Goal: Information Seeking & Learning: Learn about a topic

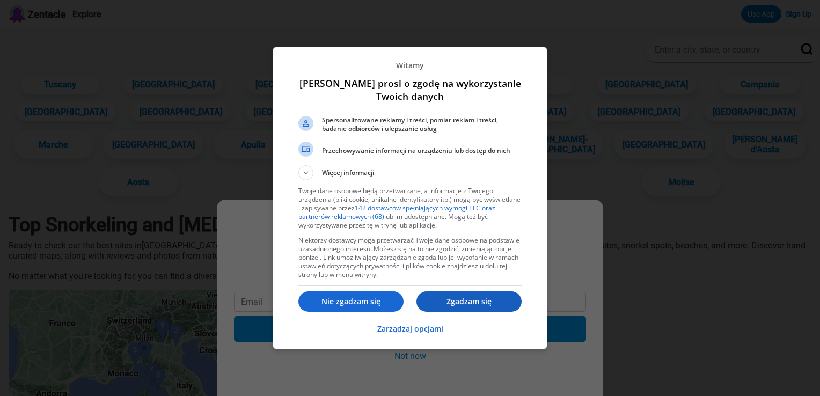
click at [490, 304] on p "Zgadzam się" at bounding box center [468, 301] width 105 height 11
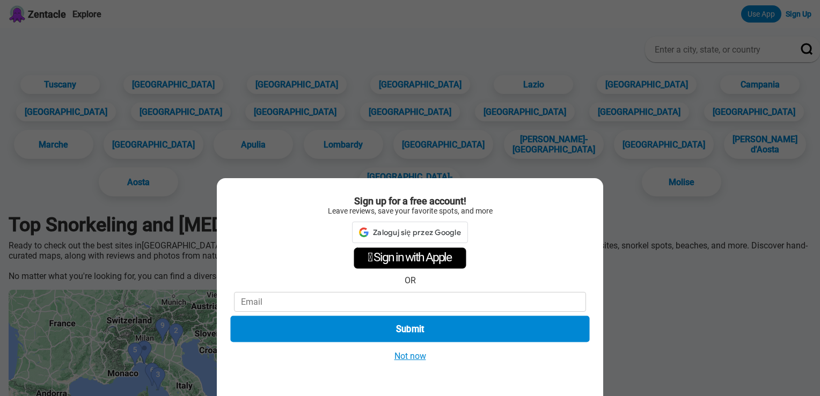
click at [496, 326] on button "Submit" at bounding box center [409, 329] width 359 height 26
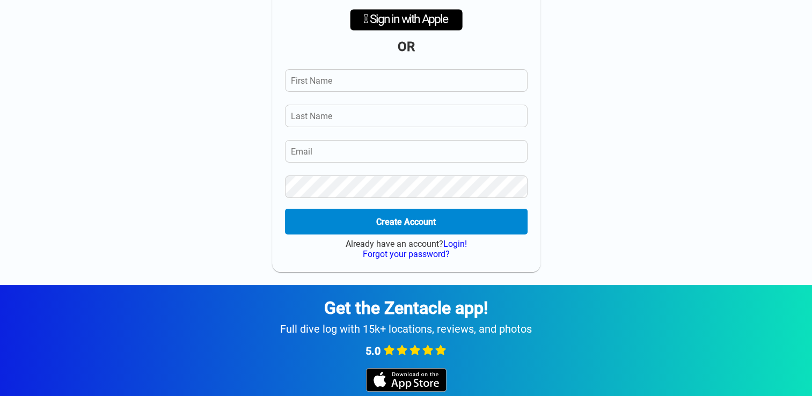
scroll to position [346, 0]
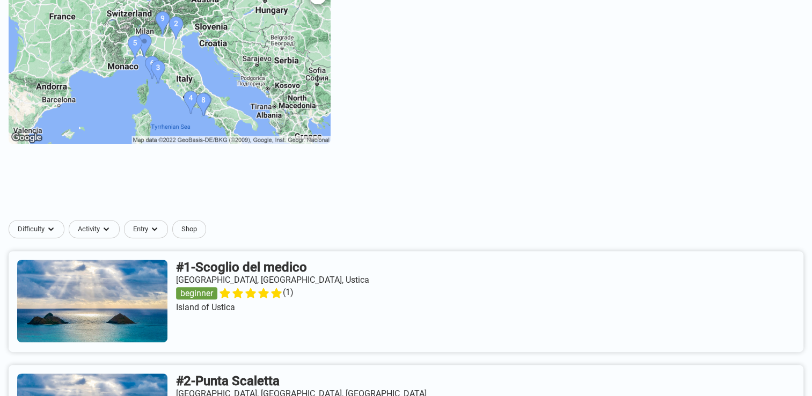
scroll to position [323, 0]
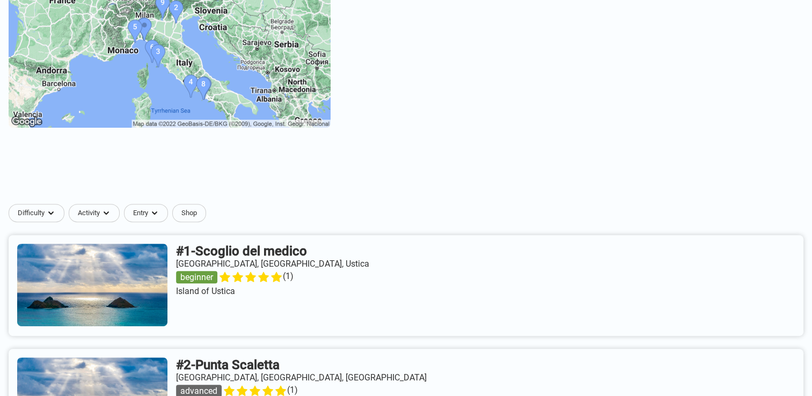
click at [186, 55] on img at bounding box center [170, 47] width 322 height 161
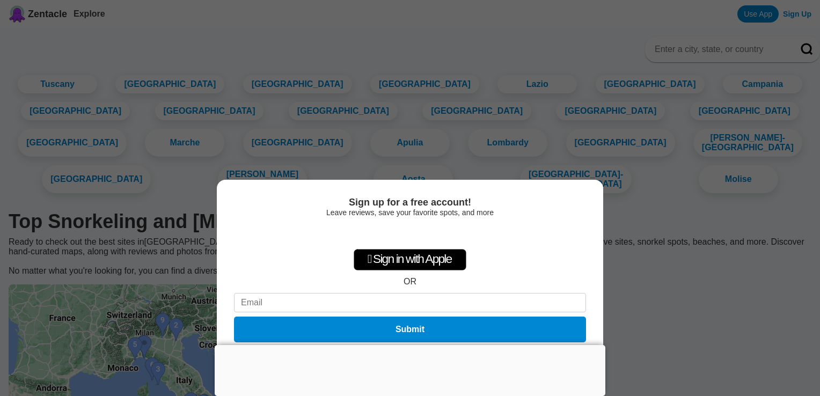
click at [406, 345] on div at bounding box center [410, 345] width 391 height 0
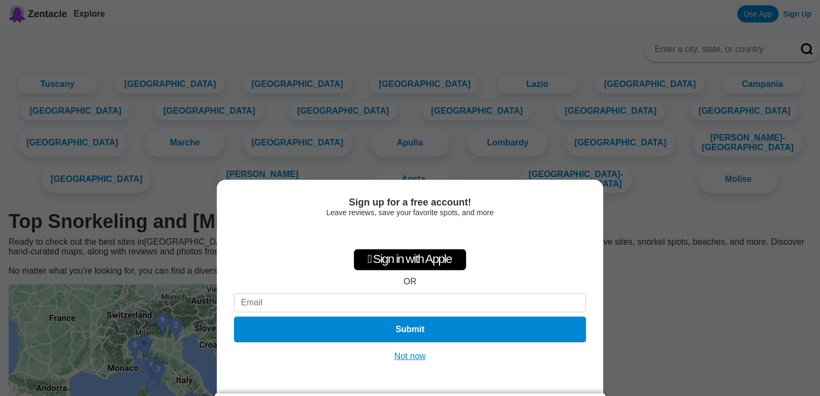
click at [408, 393] on div at bounding box center [410, 393] width 391 height 0
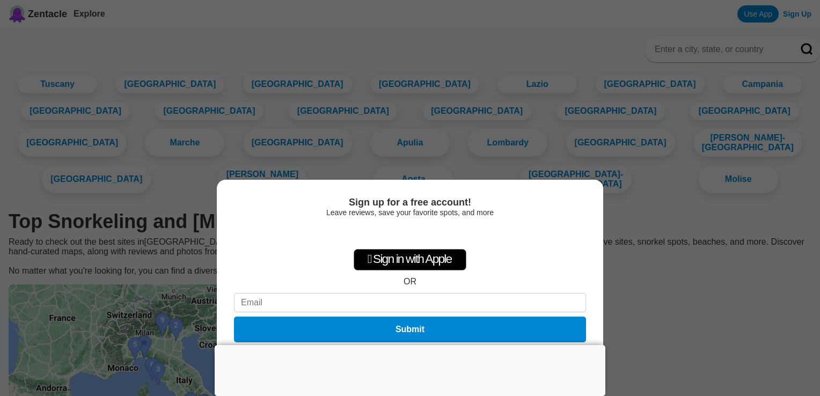
click at [410, 345] on div at bounding box center [410, 345] width 391 height 0
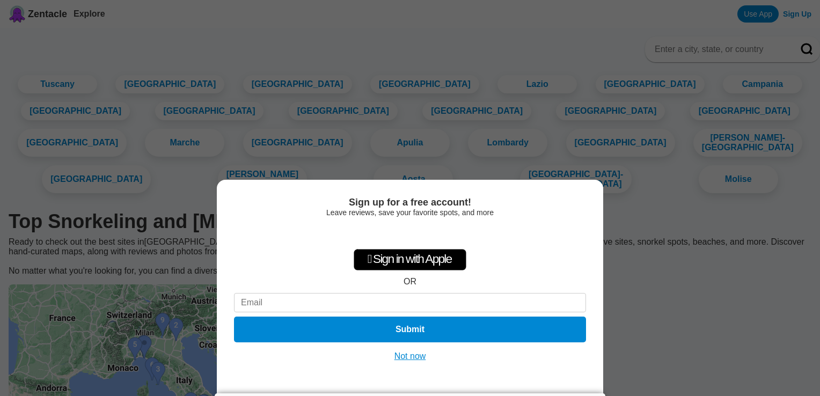
drag, startPoint x: 819, startPoint y: 94, endPoint x: 807, endPoint y: 199, distance: 105.3
click at [807, 199] on div "Sign up for a free account! Leave reviews, save your favorite spots, and more …" at bounding box center [410, 198] width 820 height 396
click at [718, 335] on div "Sign up for a free account! Leave reviews, save your favorite spots, and more …" at bounding box center [410, 198] width 820 height 396
click at [413, 353] on button "Not now" at bounding box center [410, 356] width 38 height 11
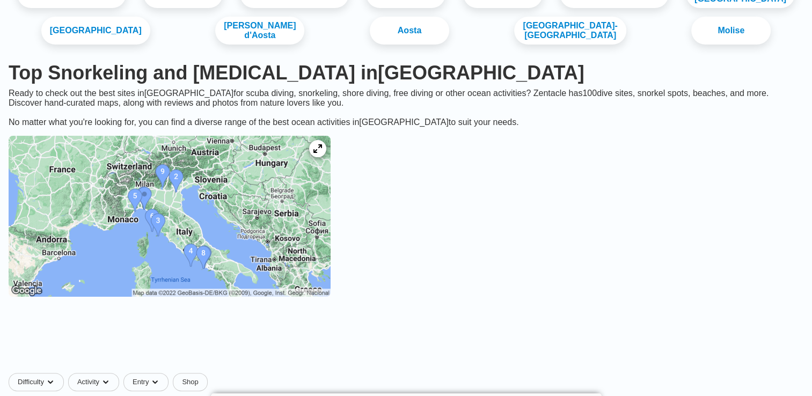
scroll to position [179, 0]
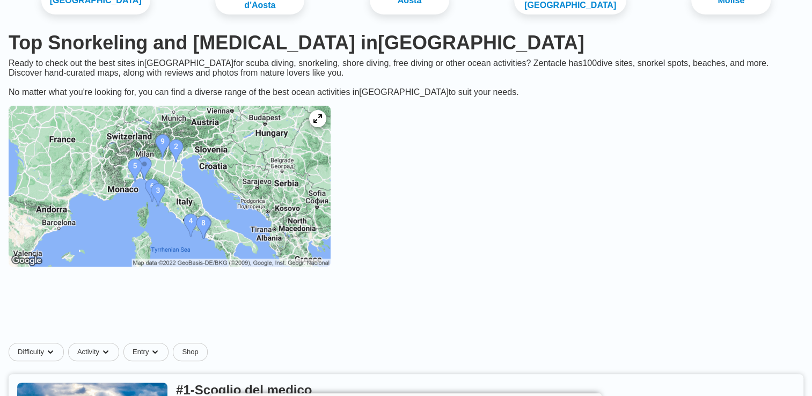
click at [252, 231] on img at bounding box center [170, 186] width 322 height 161
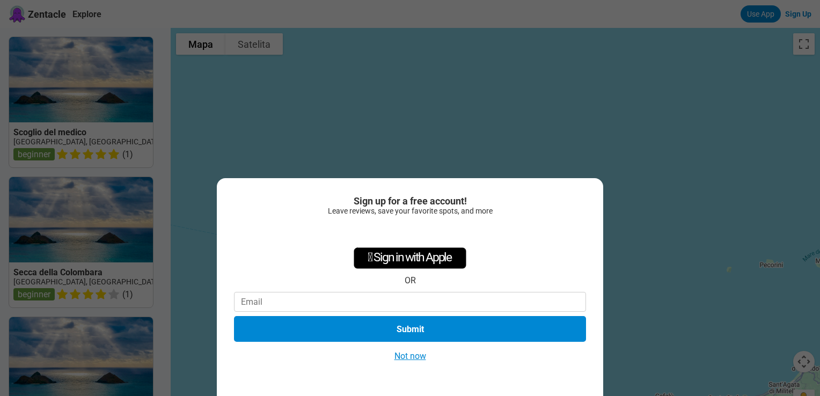
click at [420, 357] on button "Not now" at bounding box center [410, 355] width 38 height 11
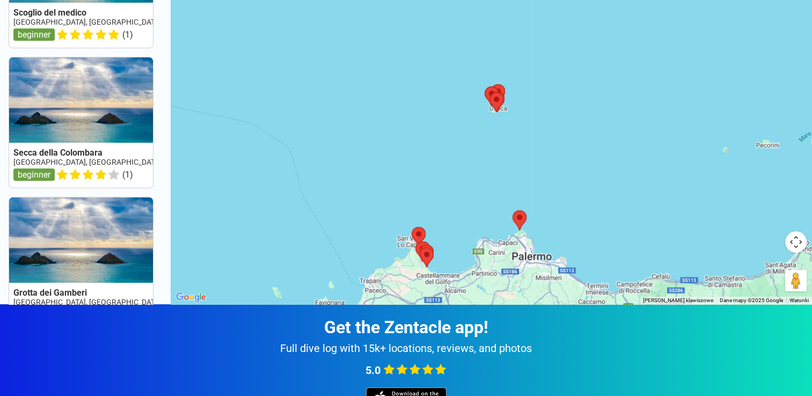
scroll to position [205, 0]
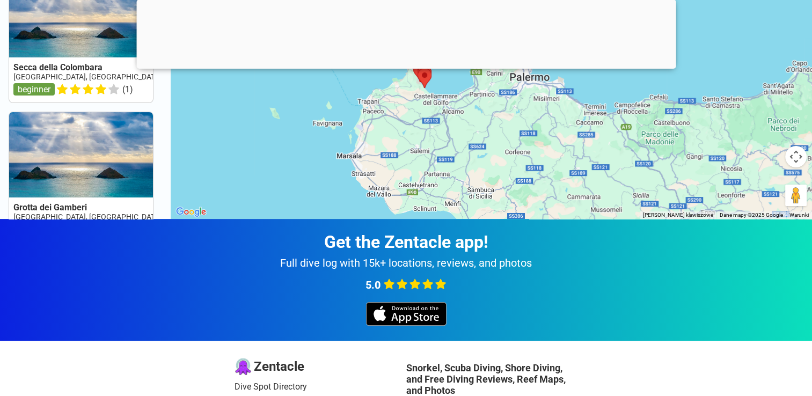
drag, startPoint x: 671, startPoint y: 168, endPoint x: 667, endPoint y: 68, distance: 99.8
click at [667, 68] on body "Zentacle Explore Use App Sign Up Scoglio del medico [GEOGRAPHIC_DATA], [GEOGRAP…" at bounding box center [406, 179] width 812 height 768
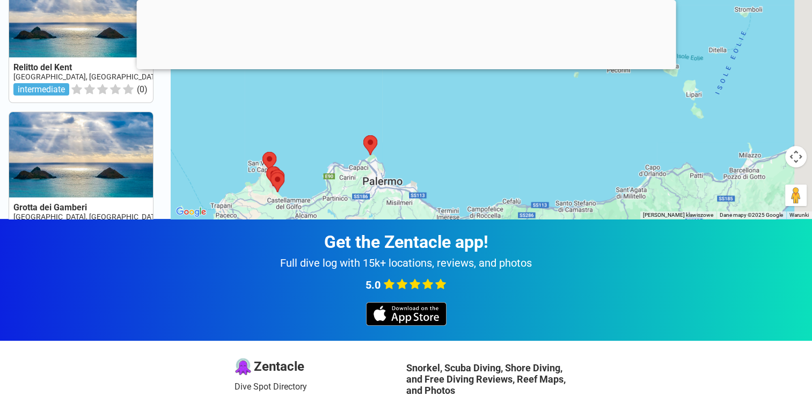
drag, startPoint x: 721, startPoint y: 137, endPoint x: 496, endPoint y: 248, distance: 250.7
click at [498, 248] on div "Zentacle Explore Use App Sign Up [GEOGRAPHIC_DATA] [GEOGRAPHIC_DATA], [GEOGRAPH…" at bounding box center [406, 179] width 812 height 768
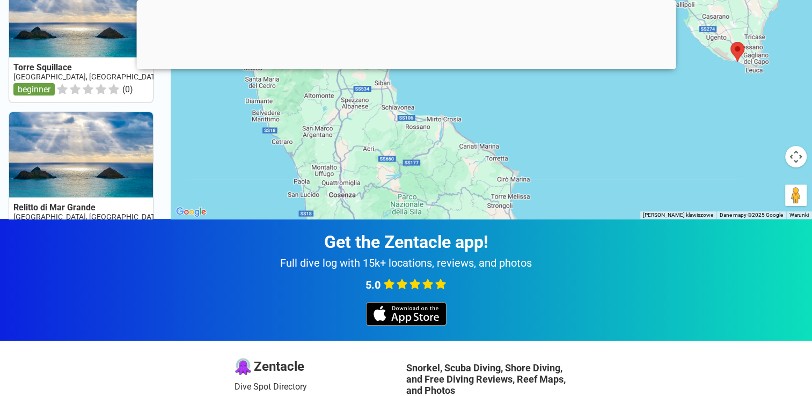
drag, startPoint x: 629, startPoint y: 149, endPoint x: 685, endPoint y: 179, distance: 63.4
click at [667, 172] on div at bounding box center [491, 21] width 641 height 396
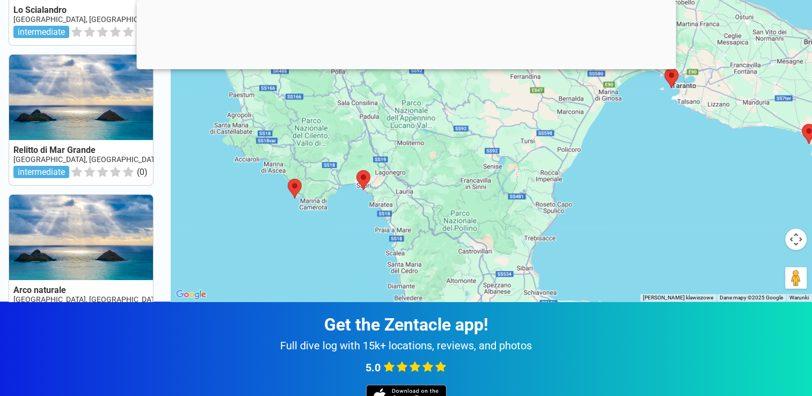
scroll to position [62, 0]
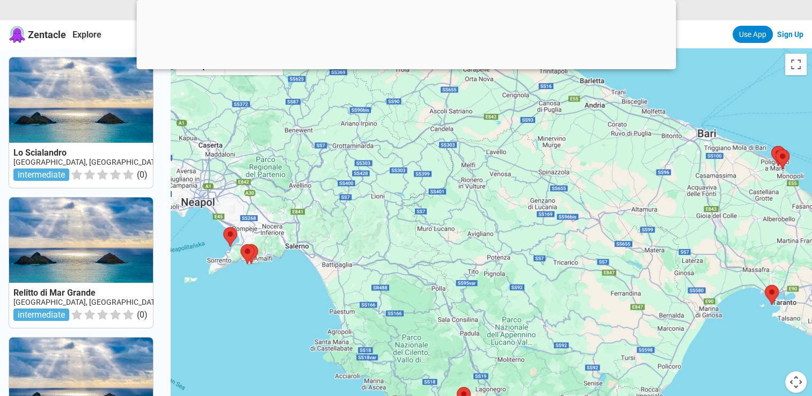
drag, startPoint x: 526, startPoint y: 165, endPoint x: 659, endPoint y: 252, distance: 159.2
click at [650, 250] on div at bounding box center [491, 246] width 641 height 396
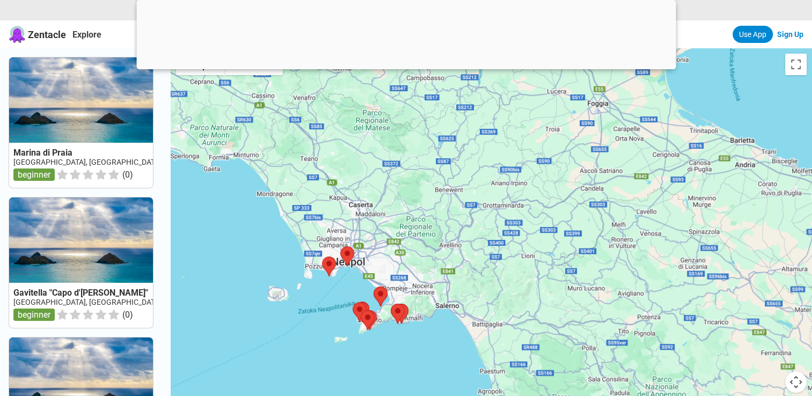
drag, startPoint x: 421, startPoint y: 243, endPoint x: 570, endPoint y: 282, distance: 154.2
click at [556, 280] on div at bounding box center [491, 246] width 641 height 396
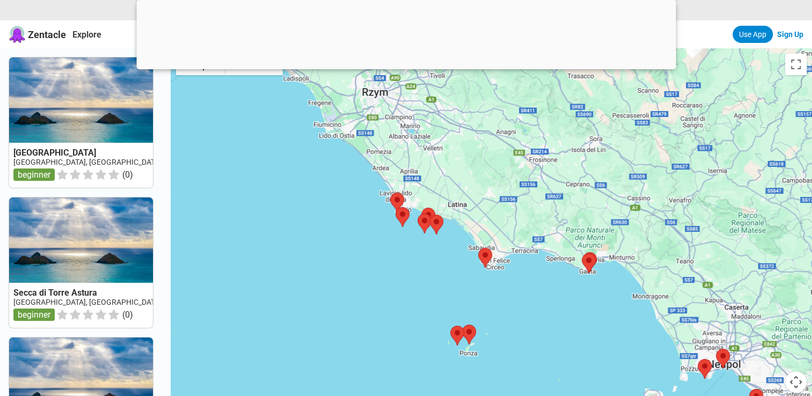
drag, startPoint x: 372, startPoint y: 262, endPoint x: 448, endPoint y: 324, distance: 98.0
click at [446, 322] on div at bounding box center [491, 246] width 641 height 396
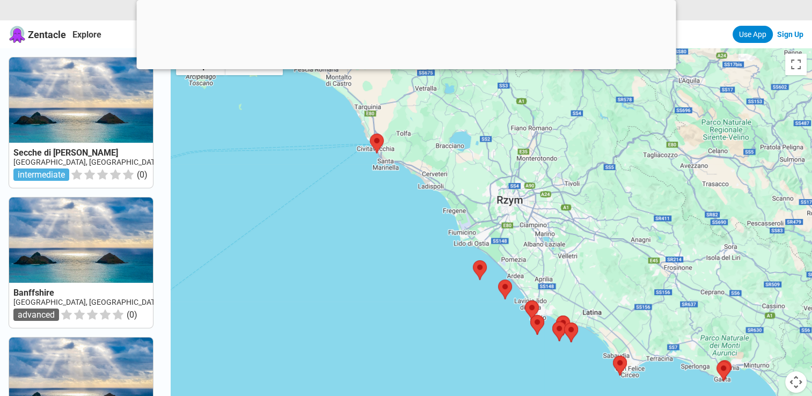
drag, startPoint x: 365, startPoint y: 230, endPoint x: 444, endPoint y: 299, distance: 105.3
click at [444, 297] on div at bounding box center [491, 246] width 641 height 396
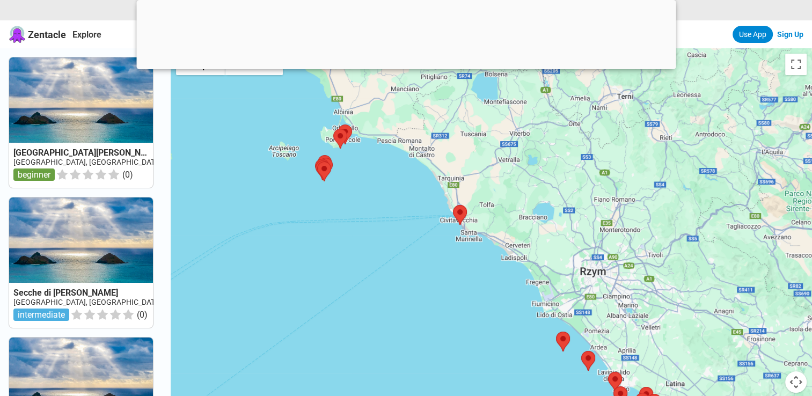
drag, startPoint x: 373, startPoint y: 213, endPoint x: 396, endPoint y: 256, distance: 48.7
click at [375, 216] on div at bounding box center [491, 246] width 641 height 396
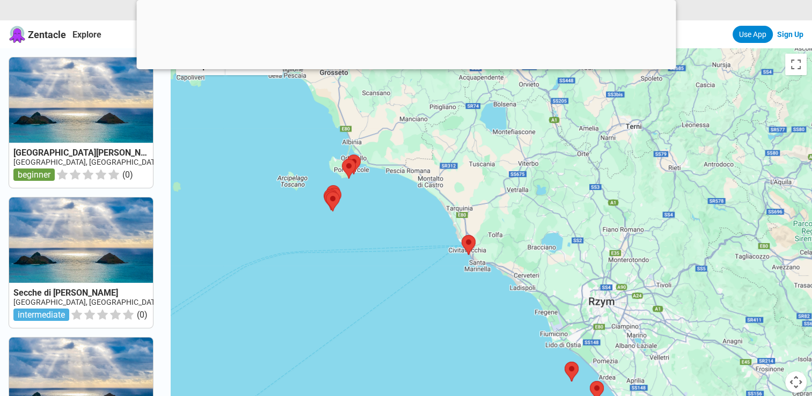
drag, startPoint x: 396, startPoint y: 256, endPoint x: 443, endPoint y: 307, distance: 69.1
click at [443, 307] on div at bounding box center [491, 246] width 641 height 396
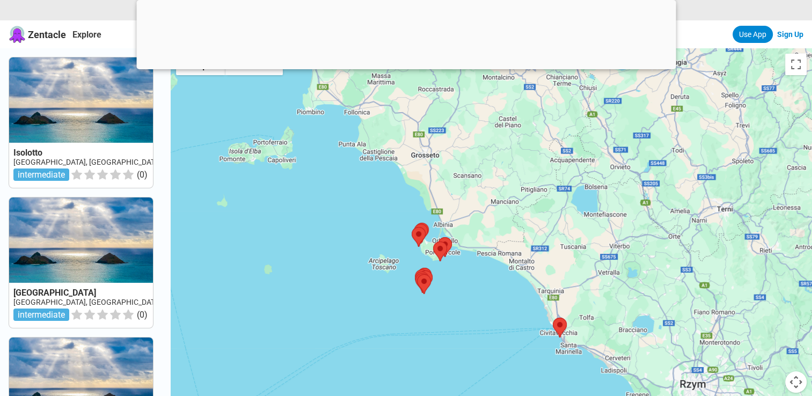
drag, startPoint x: 352, startPoint y: 203, endPoint x: 383, endPoint y: 302, distance: 103.5
click at [354, 213] on div at bounding box center [491, 246] width 641 height 396
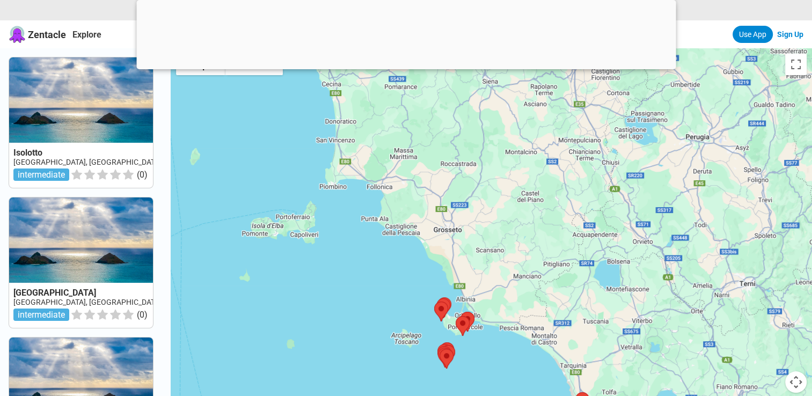
drag, startPoint x: 383, startPoint y: 302, endPoint x: 385, endPoint y: 308, distance: 6.8
click at [385, 308] on div at bounding box center [491, 246] width 641 height 396
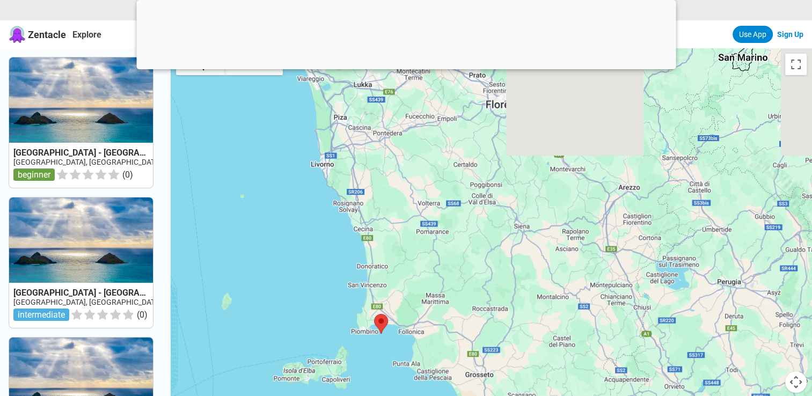
drag, startPoint x: 384, startPoint y: 276, endPoint x: 406, endPoint y: 393, distance: 119.4
click at [406, 393] on div at bounding box center [491, 246] width 641 height 396
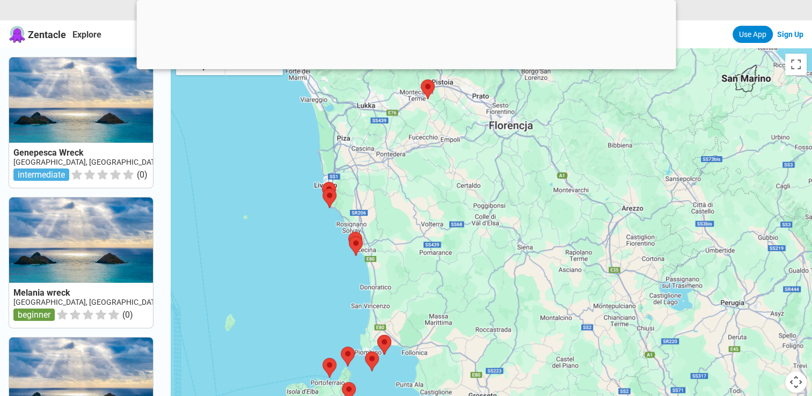
drag, startPoint x: 341, startPoint y: 256, endPoint x: 206, endPoint y: 98, distance: 208.2
click at [210, 104] on div at bounding box center [491, 246] width 641 height 396
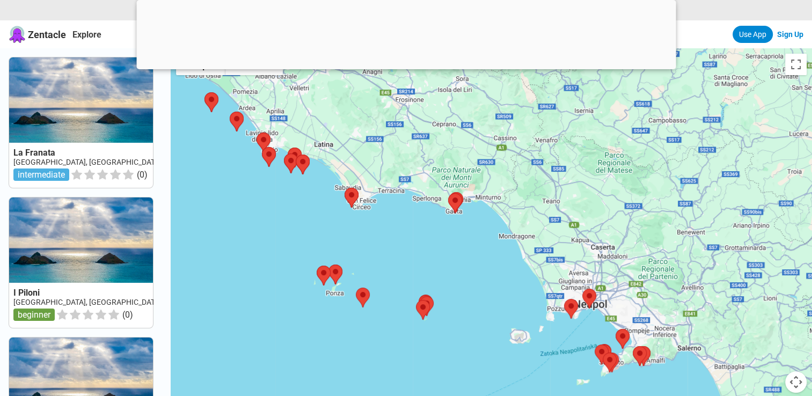
drag, startPoint x: 498, startPoint y: 284, endPoint x: 418, endPoint y: 238, distance: 92.3
click at [418, 238] on div at bounding box center [491, 246] width 641 height 396
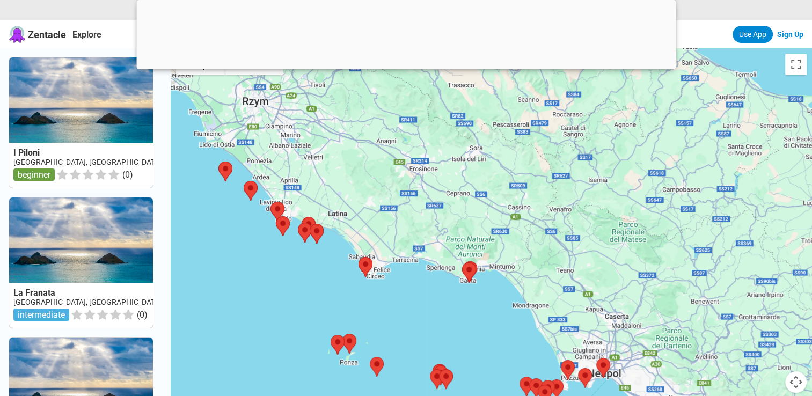
drag, startPoint x: 467, startPoint y: 277, endPoint x: 479, endPoint y: 327, distance: 50.9
click at [479, 327] on div at bounding box center [491, 246] width 641 height 396
click at [473, 268] on img at bounding box center [469, 272] width 23 height 28
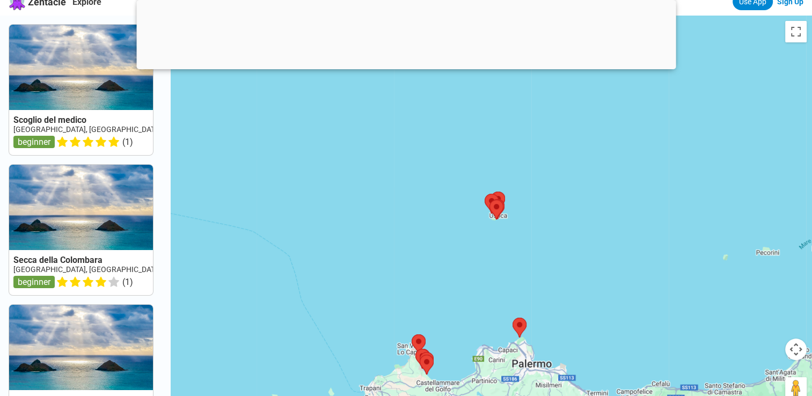
scroll to position [91, 0]
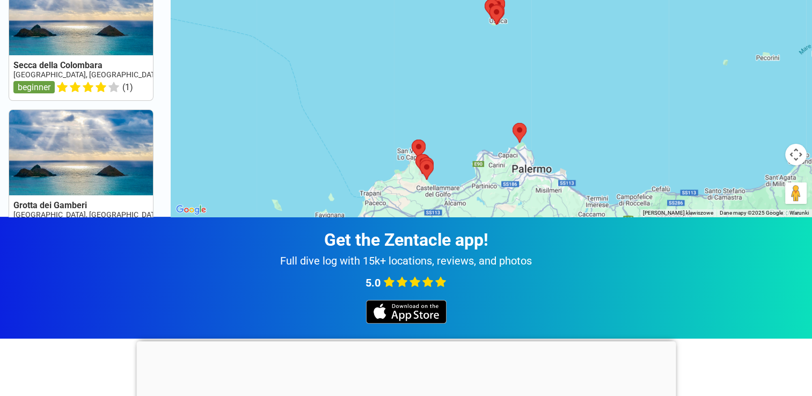
scroll to position [347, 0]
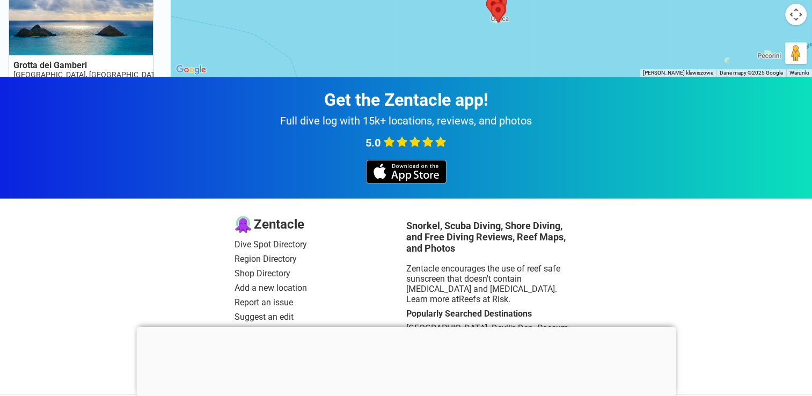
drag, startPoint x: 586, startPoint y: 24, endPoint x: 588, endPoint y: 168, distance: 143.8
click at [588, 168] on div "Zentacle Explore Use App Sign Up Scoglio del medico [GEOGRAPHIC_DATA], [GEOGRAP…" at bounding box center [406, 37] width 812 height 768
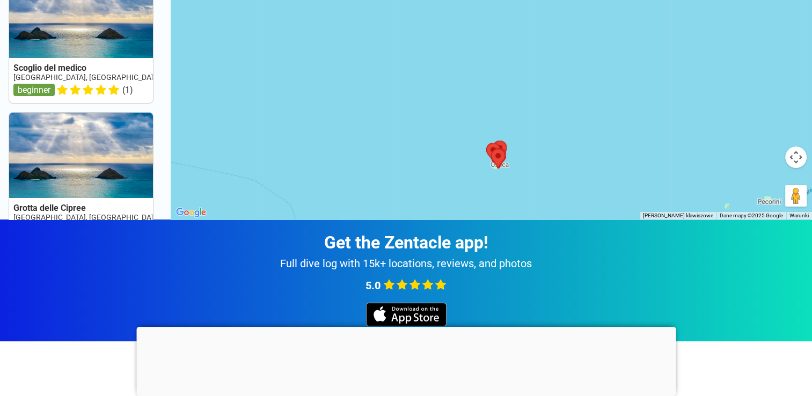
click at [811, 137] on div at bounding box center [491, 21] width 641 height 396
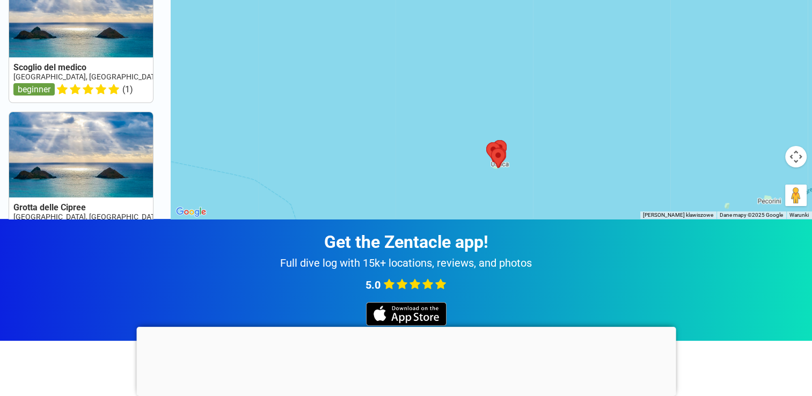
scroll to position [229, 0]
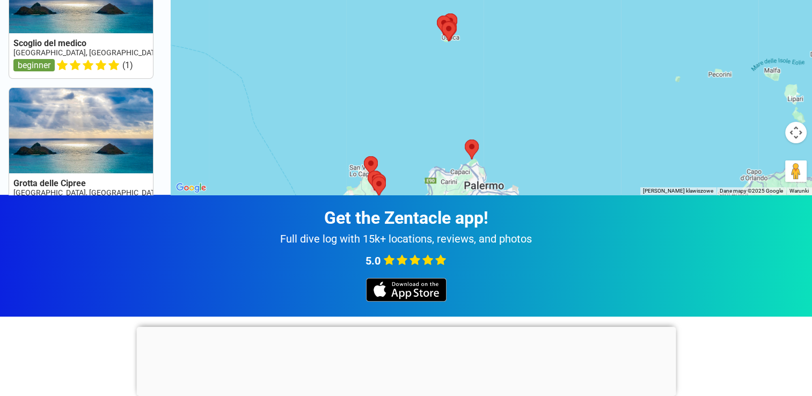
drag, startPoint x: 630, startPoint y: 154, endPoint x: 573, endPoint y: 44, distance: 124.1
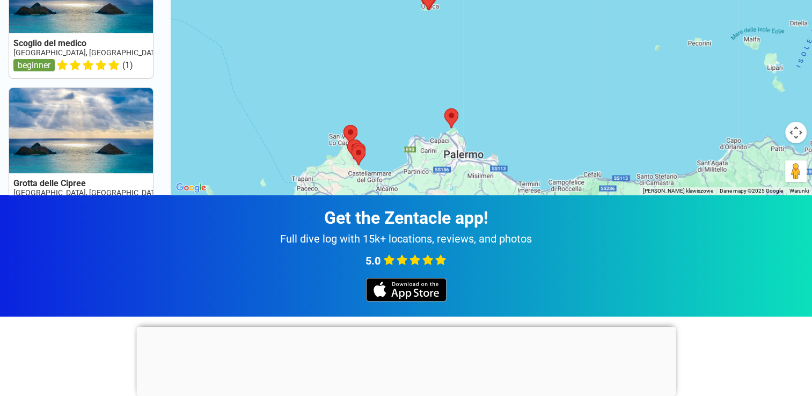
scroll to position [86, 0]
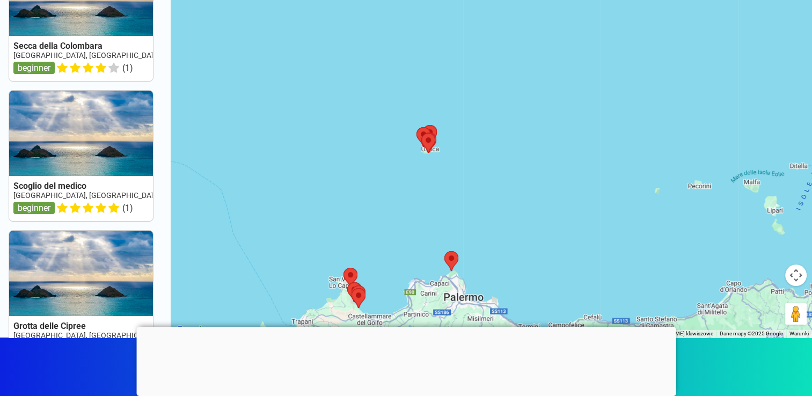
drag, startPoint x: 629, startPoint y: 154, endPoint x: 575, endPoint y: 31, distance: 134.6
click at [580, 43] on div at bounding box center [491, 140] width 641 height 396
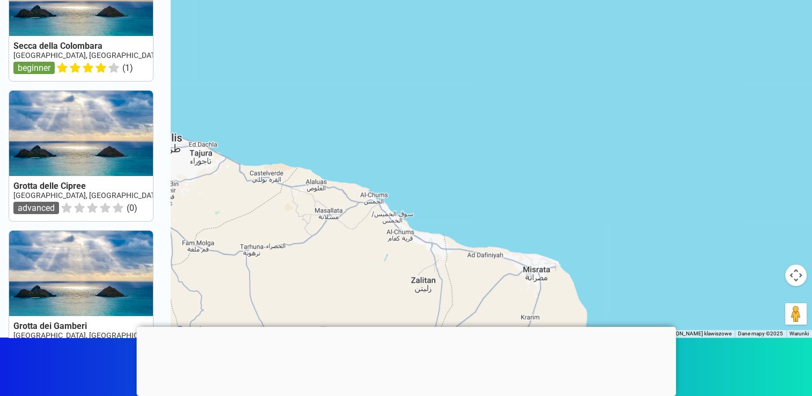
drag, startPoint x: 539, startPoint y: 151, endPoint x: 761, endPoint y: 87, distance: 231.8
click at [704, 113] on div at bounding box center [491, 140] width 641 height 396
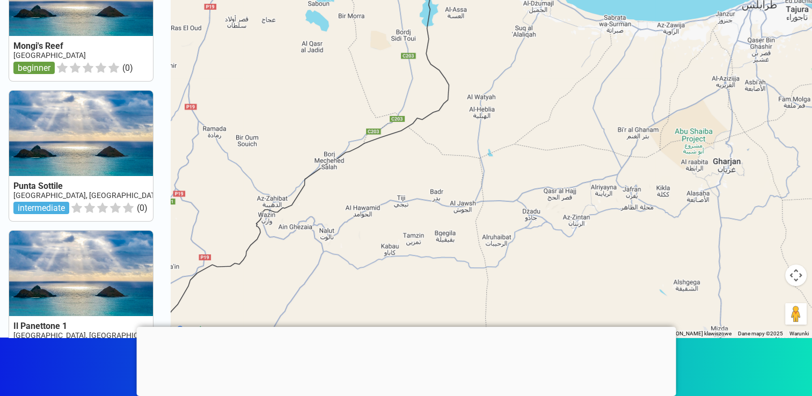
drag, startPoint x: 589, startPoint y: 121, endPoint x: 684, endPoint y: 243, distance: 154.0
click at [663, 222] on div at bounding box center [491, 140] width 641 height 396
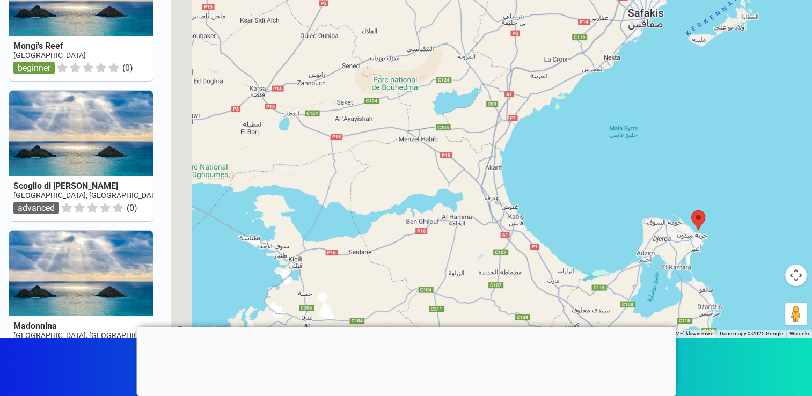
drag, startPoint x: 537, startPoint y: 123, endPoint x: 614, endPoint y: 217, distance: 121.2
click at [611, 212] on div at bounding box center [491, 140] width 641 height 396
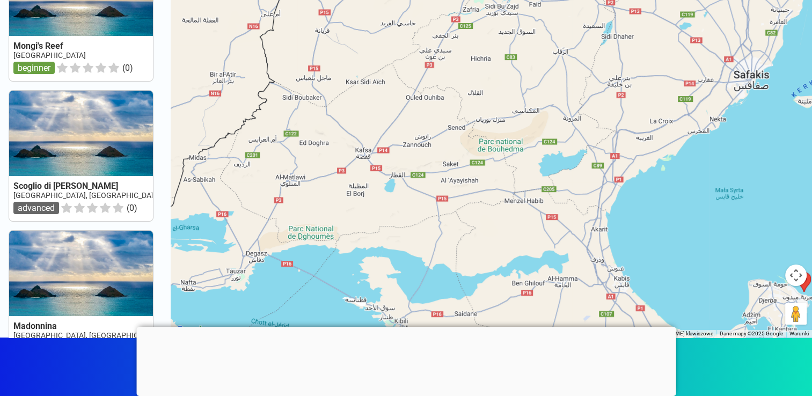
drag, startPoint x: 522, startPoint y: 175, endPoint x: 819, endPoint y: 203, distance: 299.1
click at [785, 195] on div at bounding box center [491, 140] width 641 height 396
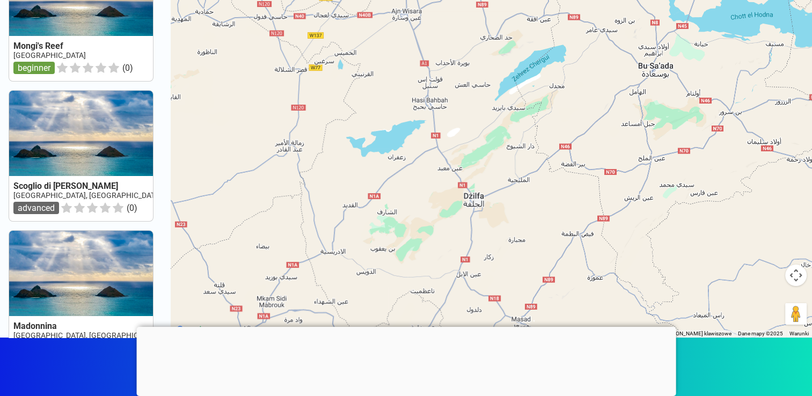
drag, startPoint x: 729, startPoint y: 283, endPoint x: 744, endPoint y: 315, distance: 35.3
click at [734, 296] on div at bounding box center [491, 140] width 641 height 396
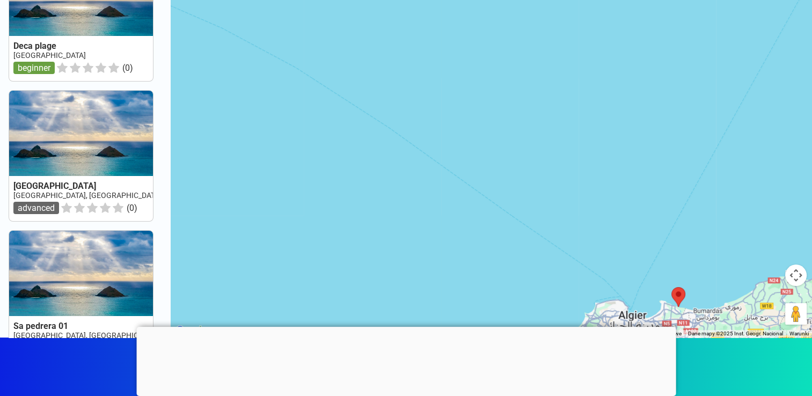
drag, startPoint x: 638, startPoint y: 128, endPoint x: 640, endPoint y: 256, distance: 127.7
click at [640, 253] on div at bounding box center [491, 140] width 641 height 396
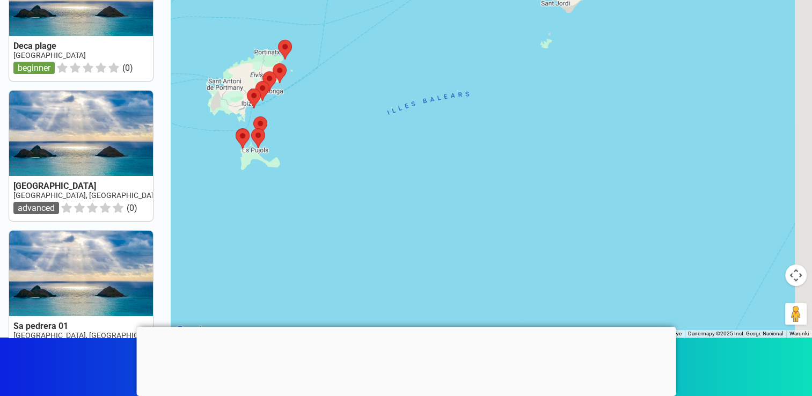
drag, startPoint x: 712, startPoint y: 186, endPoint x: 680, endPoint y: 282, distance: 100.8
click at [670, 257] on div at bounding box center [491, 140] width 641 height 396
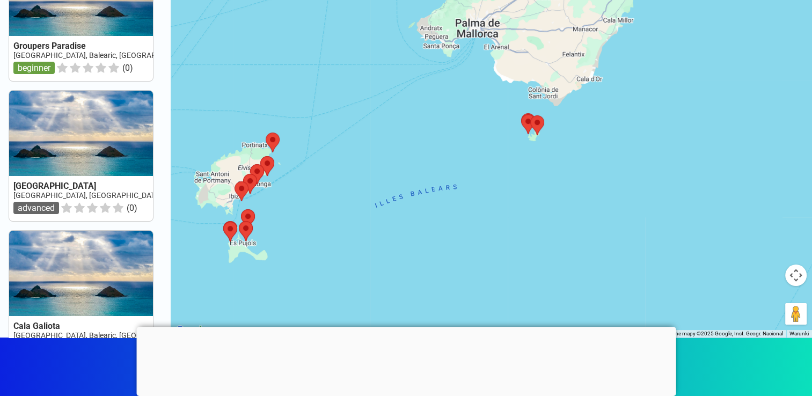
scroll to position [0, 0]
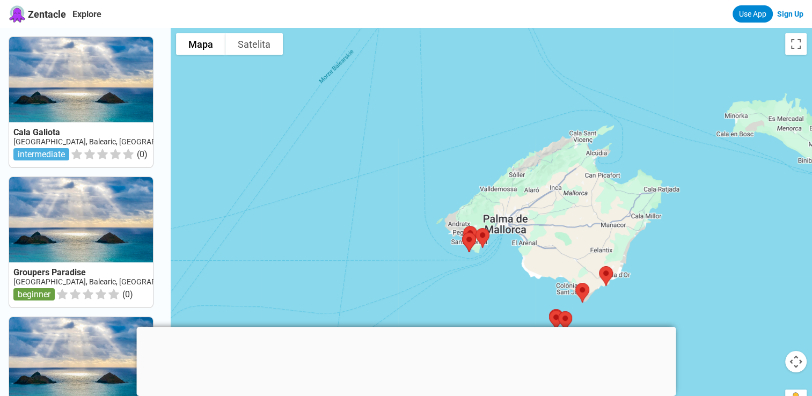
drag, startPoint x: 644, startPoint y: 241, endPoint x: 648, endPoint y: 276, distance: 34.6
click at [648, 275] on div at bounding box center [491, 226] width 641 height 396
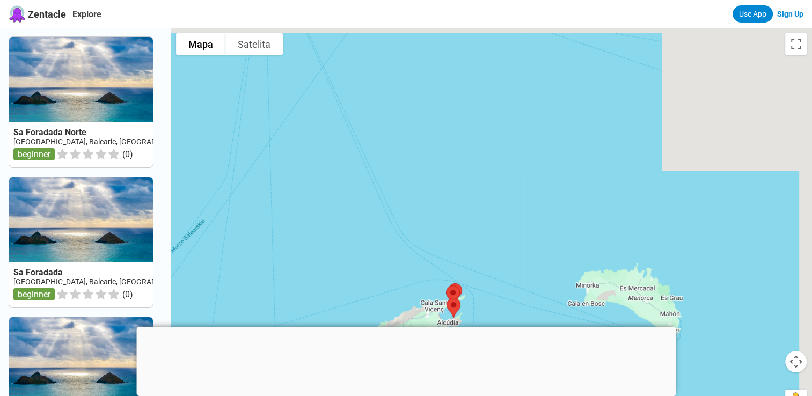
drag, startPoint x: 680, startPoint y: 164, endPoint x: 422, endPoint y: 164, distance: 258.1
click at [442, 174] on div at bounding box center [491, 226] width 641 height 396
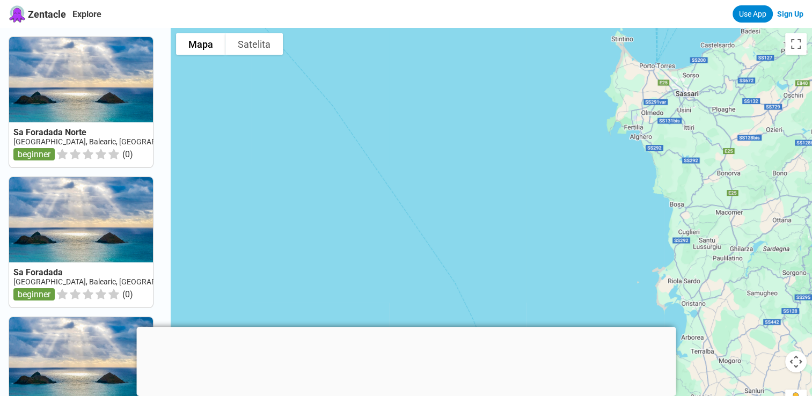
drag, startPoint x: 755, startPoint y: 209, endPoint x: 557, endPoint y: 199, distance: 198.8
click at [681, 219] on div at bounding box center [491, 226] width 641 height 396
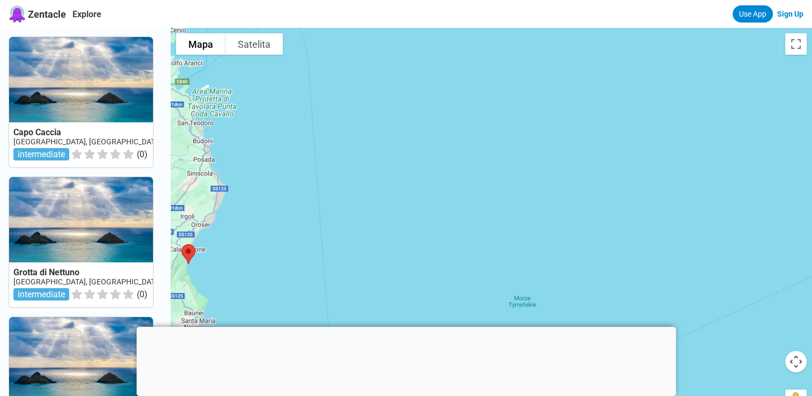
drag, startPoint x: 663, startPoint y: 205, endPoint x: 412, endPoint y: 222, distance: 252.2
click at [421, 224] on div at bounding box center [491, 226] width 641 height 396
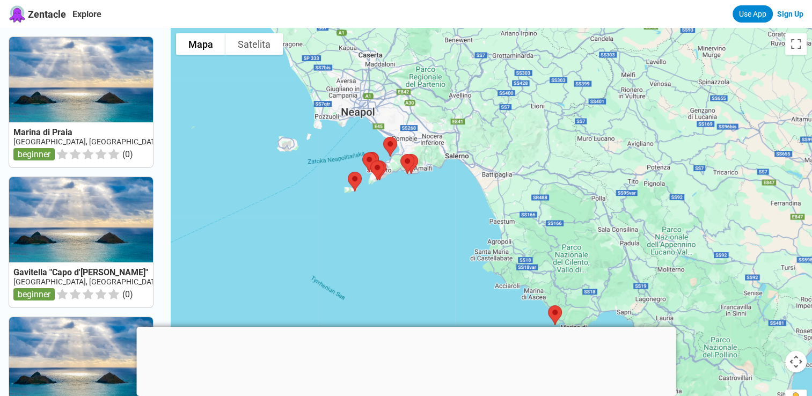
drag, startPoint x: 440, startPoint y: 208, endPoint x: 464, endPoint y: 223, distance: 28.3
click at [462, 223] on div at bounding box center [491, 226] width 641 height 396
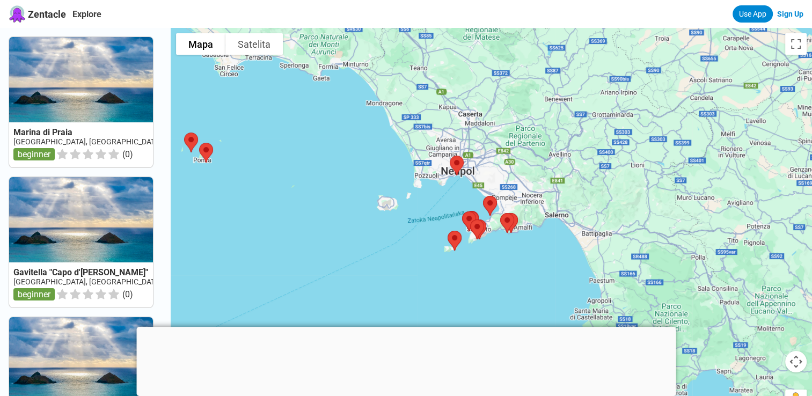
drag, startPoint x: 379, startPoint y: 172, endPoint x: 473, endPoint y: 221, distance: 105.6
click at [465, 218] on div at bounding box center [491, 226] width 641 height 396
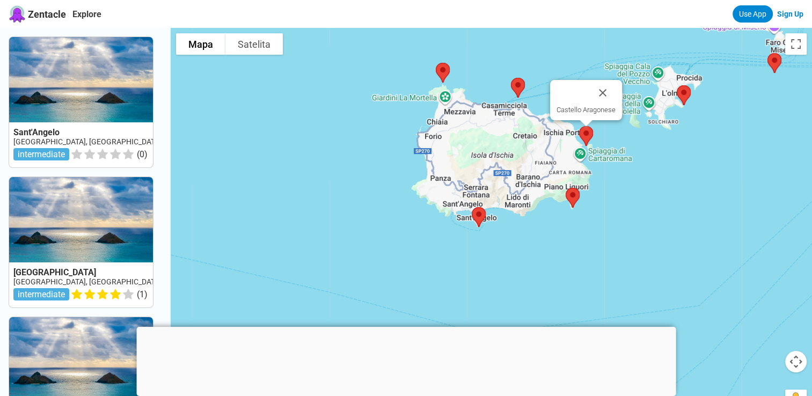
click at [583, 132] on img at bounding box center [586, 136] width 23 height 28
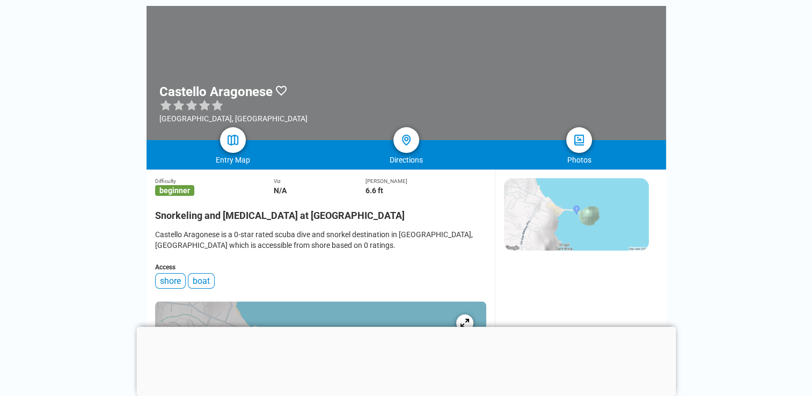
scroll to position [111, 0]
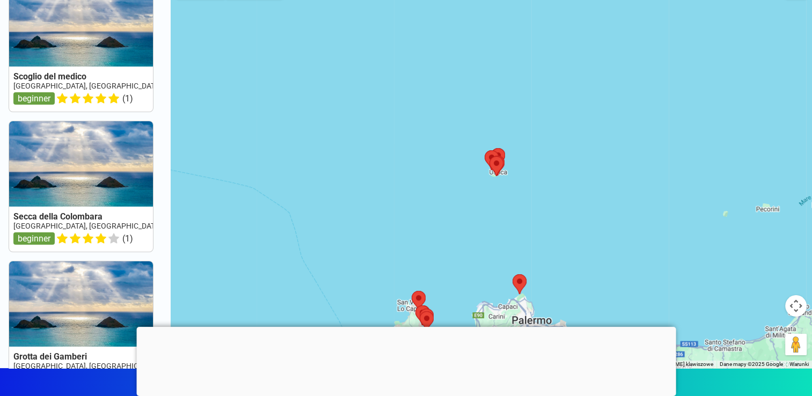
scroll to position [43, 0]
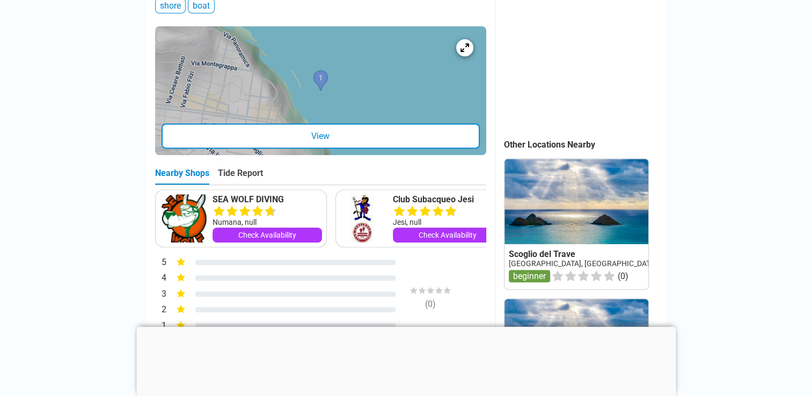
scroll to position [388, 0]
